Goal: Ask a question: Seek information or help from site administrators or community

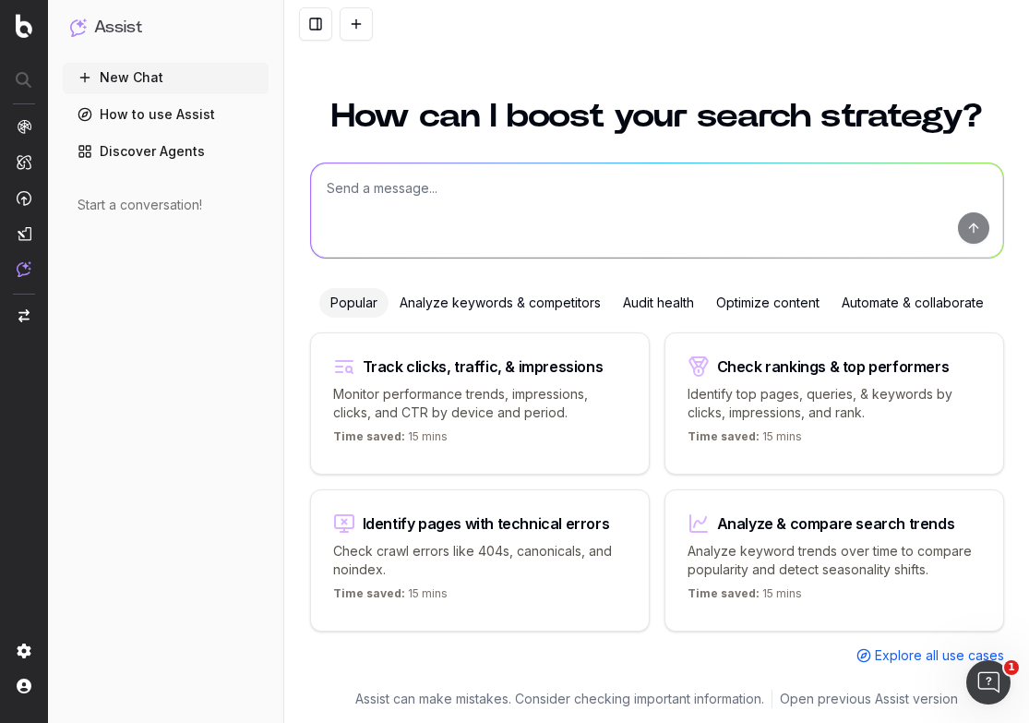
click at [696, 209] on textarea at bounding box center [657, 210] width 692 height 94
click at [620, 213] on textarea at bounding box center [657, 210] width 692 height 94
click at [577, 195] on textarea "I want to position my brand as a leader in agentic RAG" at bounding box center [657, 210] width 692 height 94
click at [840, 192] on textarea "I want to position my brand as a leader in context engineering via agentic RAG" at bounding box center [657, 210] width 692 height 94
click at [724, 191] on textarea "I want to position my brand as a leader in context engineering via agentic RAG" at bounding box center [657, 210] width 692 height 94
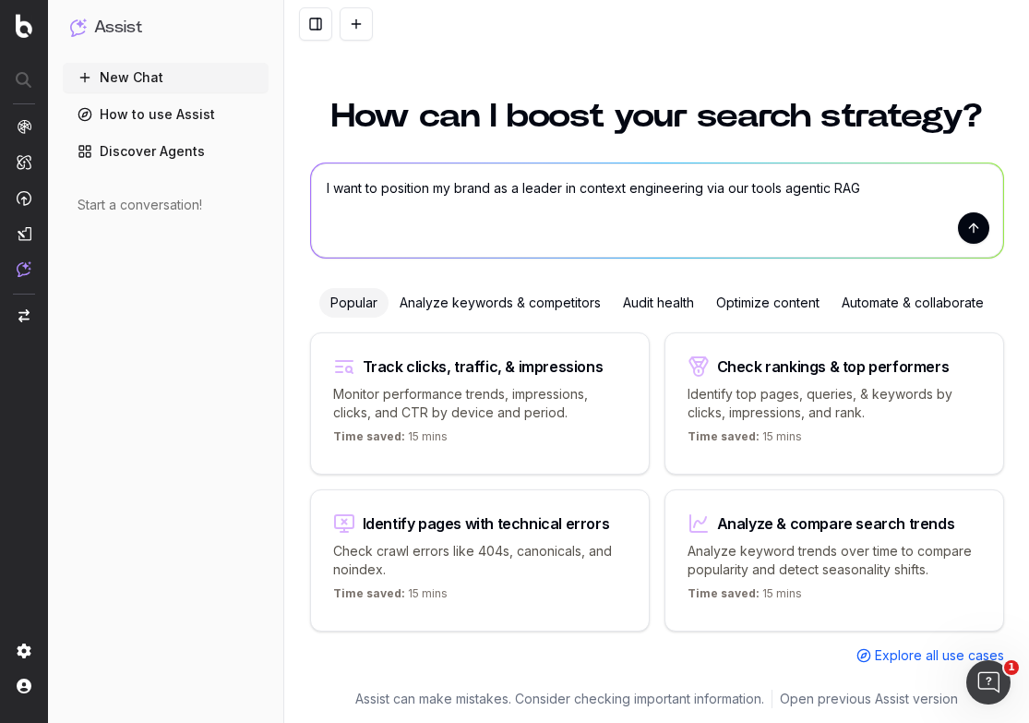
click at [864, 194] on textarea "I want to position my brand as a leader in context engineering via our tools ag…" at bounding box center [657, 210] width 692 height 94
type textarea "I want to position my brand as a leader in context engineering via our tools ag…"
click at [973, 230] on button "submit" at bounding box center [973, 227] width 31 height 31
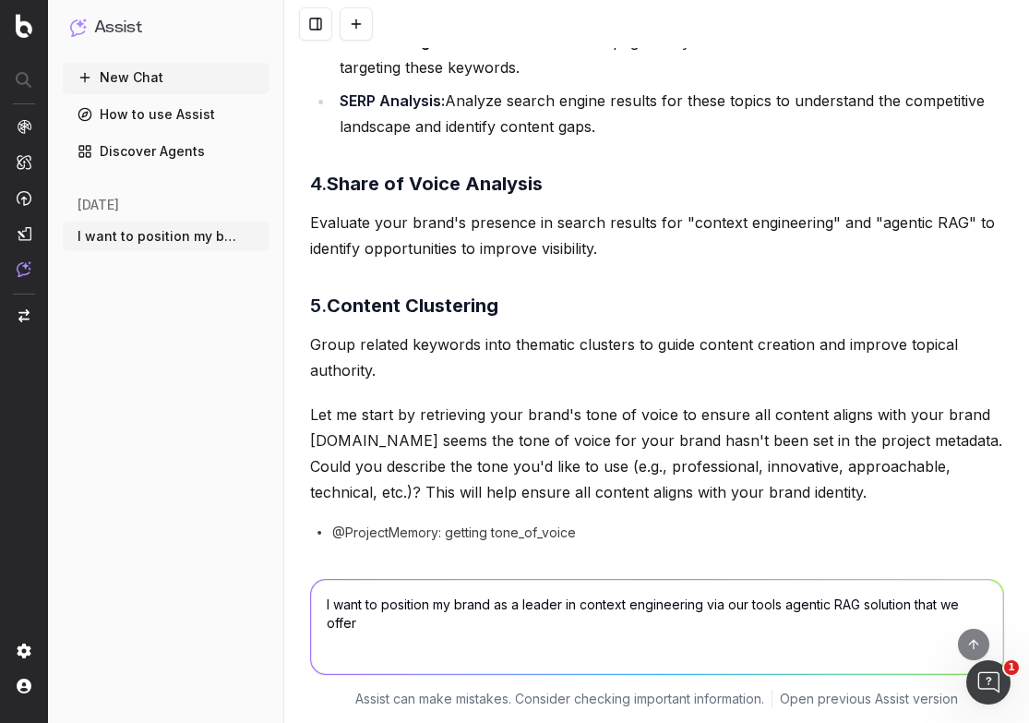
scroll to position [739, 0]
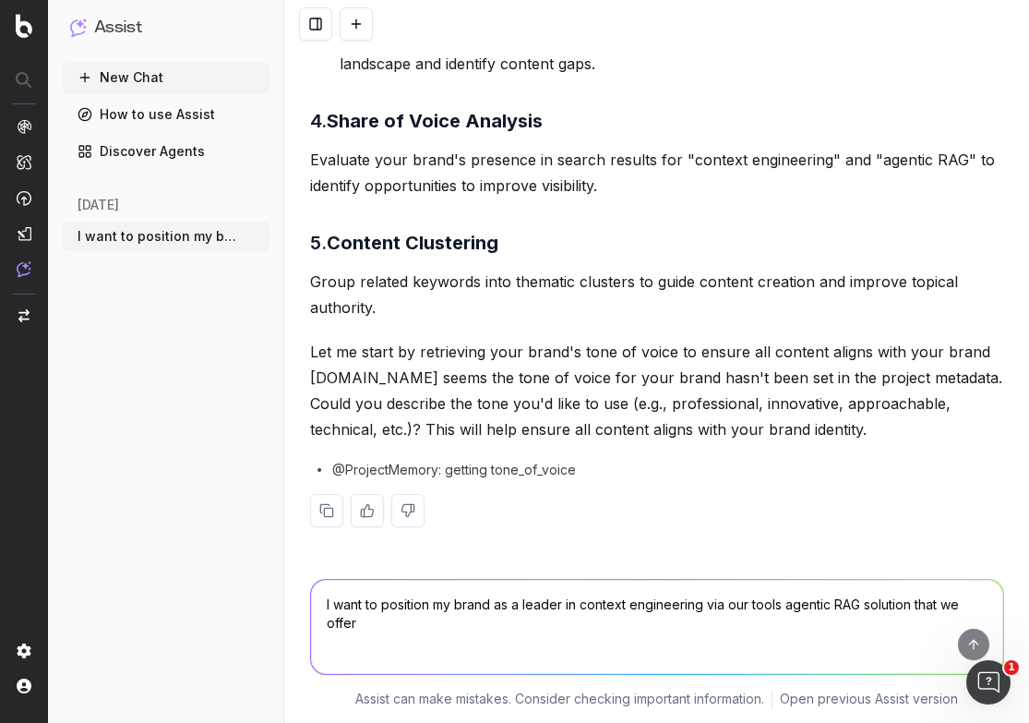
click at [571, 618] on textarea "I want to position my brand as a leader in context engineering via our tools ag…" at bounding box center [657, 627] width 692 height 94
type textarea "We are a software brand called elastic and we want to focus on the developer au…"
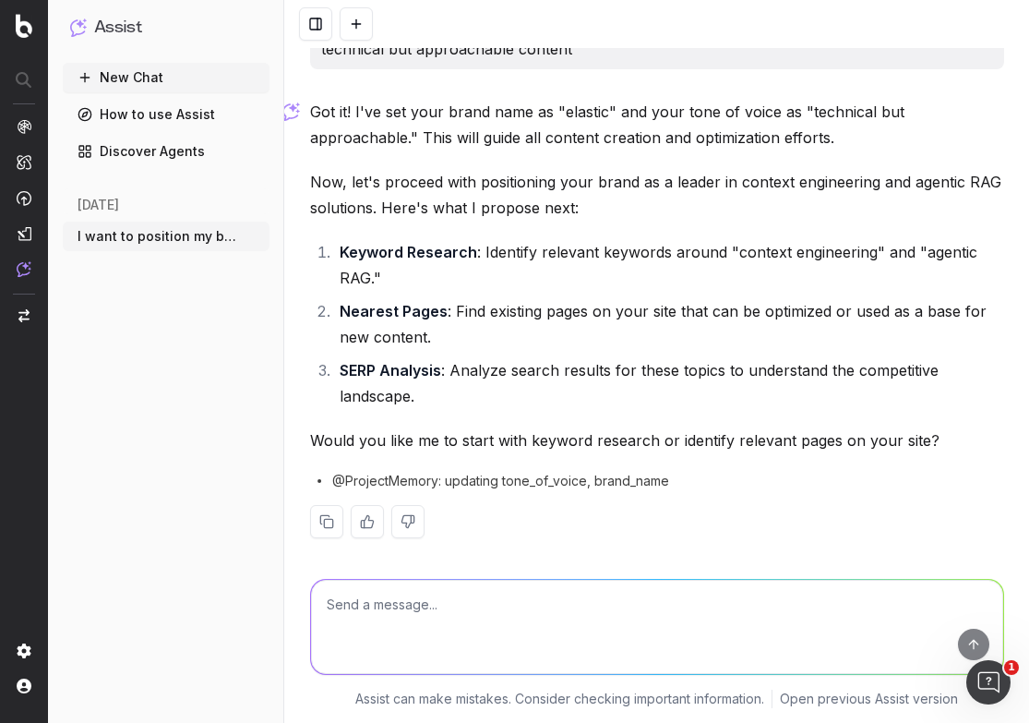
scroll to position [1301, 0]
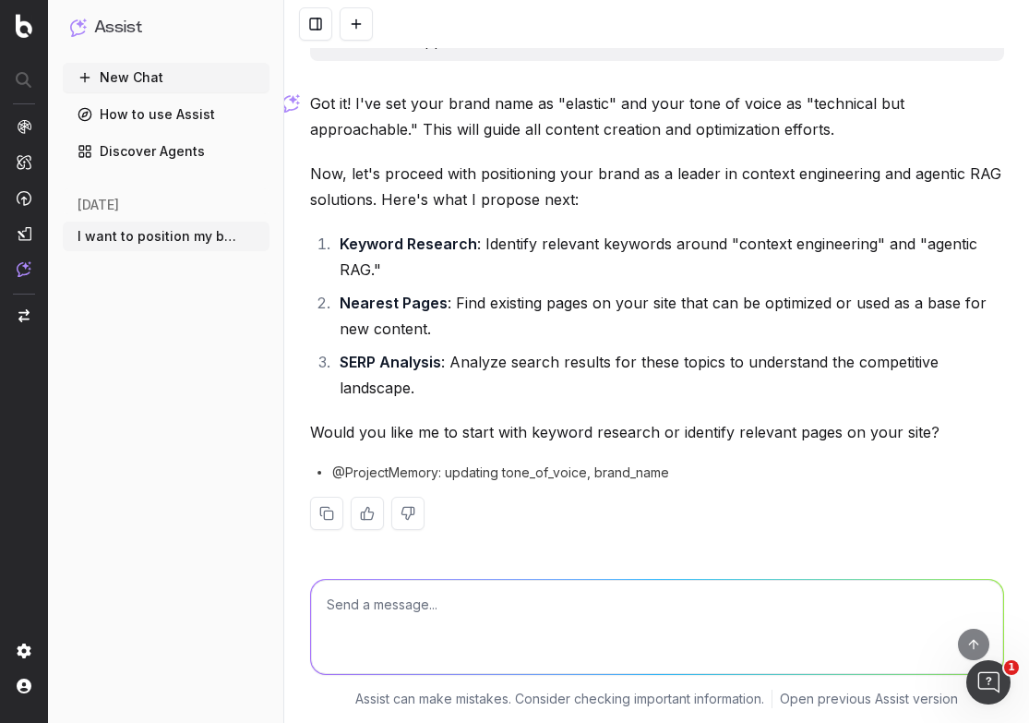
click at [550, 615] on textarea at bounding box center [657, 627] width 692 height 94
type textarea "W"
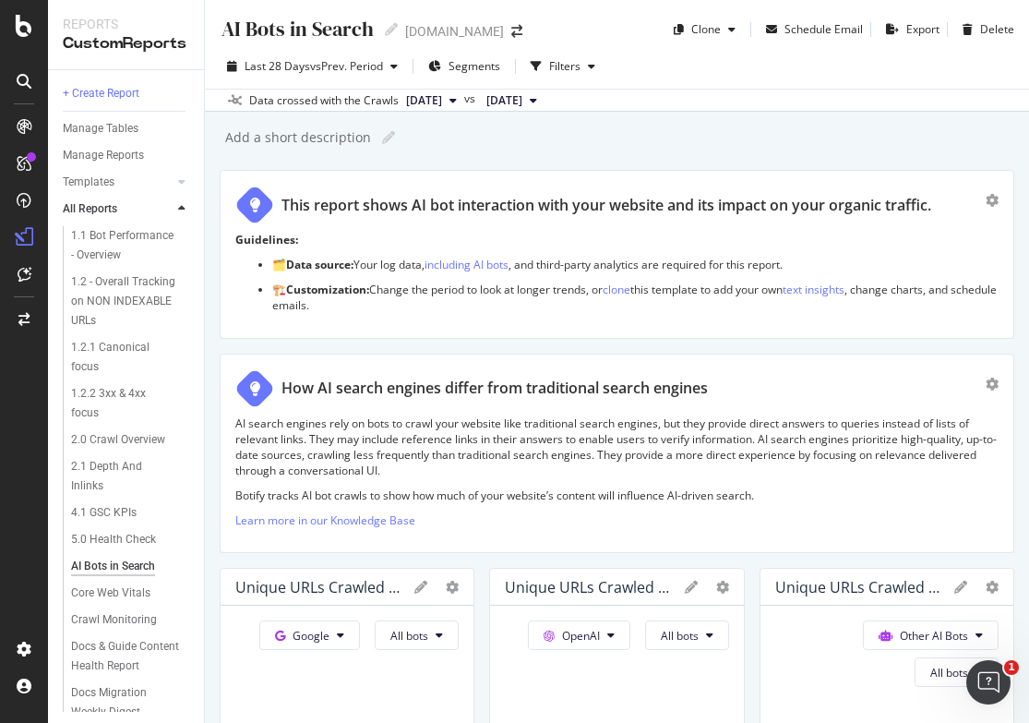
click at [639, 122] on div "AI Bots in Search AI Bots in Search elastic.co Clone Schedule Email Export Dele…" at bounding box center [617, 361] width 824 height 723
